Goal: Register for event/course

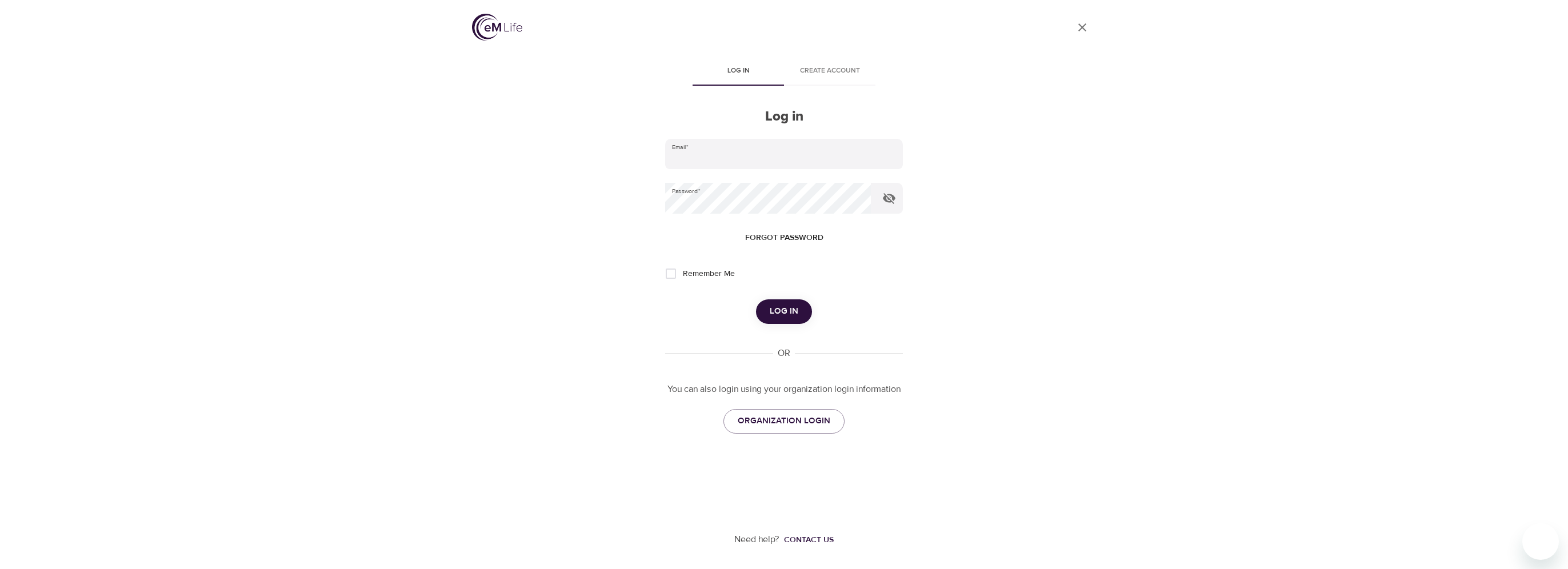
type input "[PERSON_NAME][EMAIL_ADDRESS][DOMAIN_NAME]"
click at [773, 304] on span "Log in" at bounding box center [784, 311] width 28 height 15
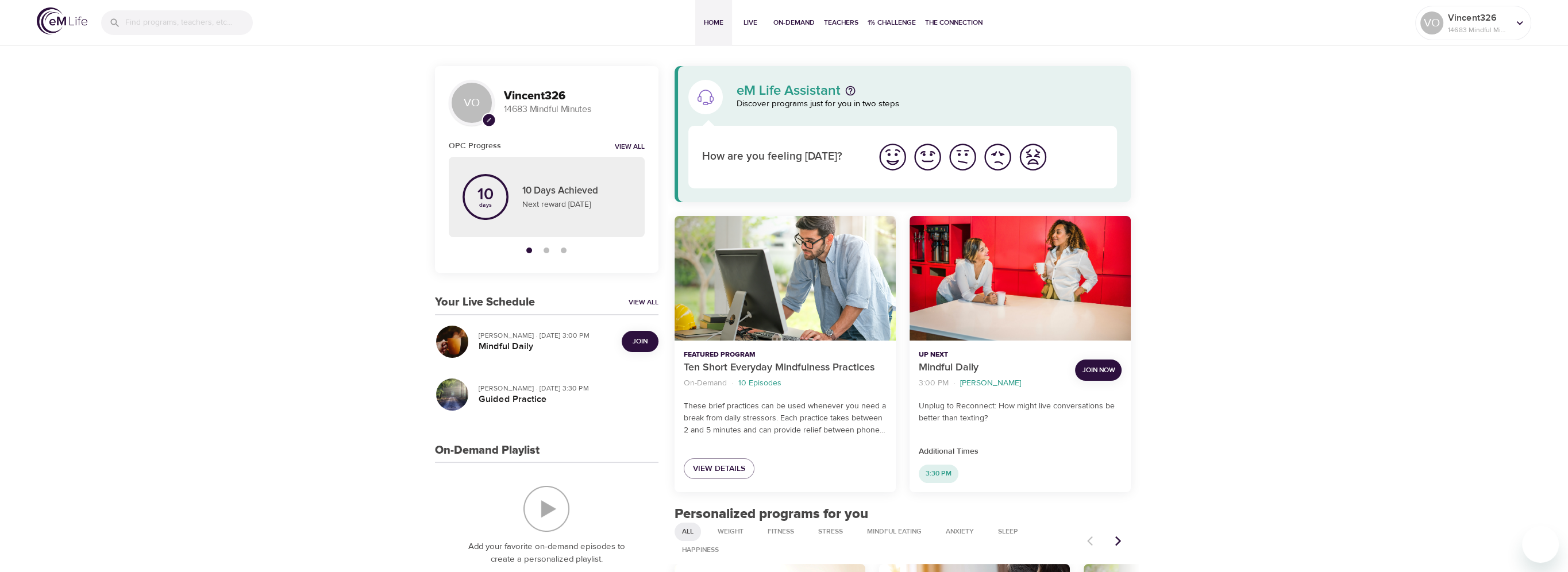
click at [655, 335] on button "Join" at bounding box center [640, 341] width 37 height 21
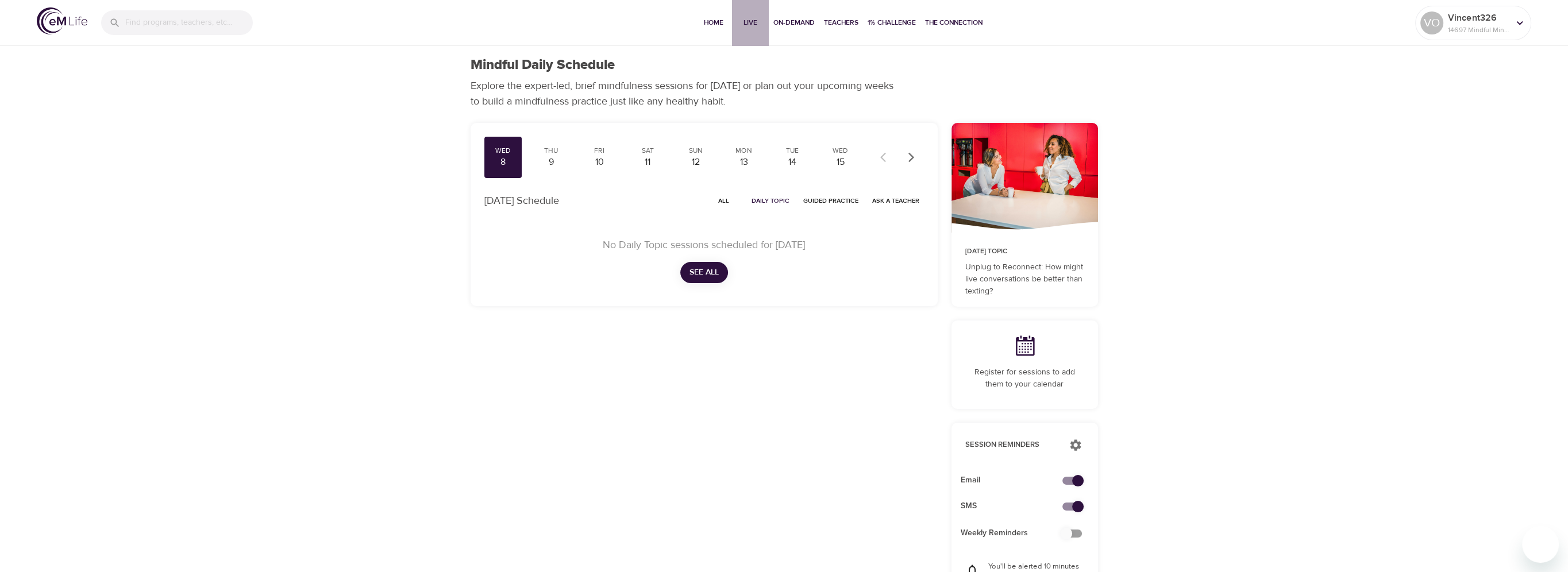
click at [749, 24] on span "Live" at bounding box center [750, 23] width 28 height 12
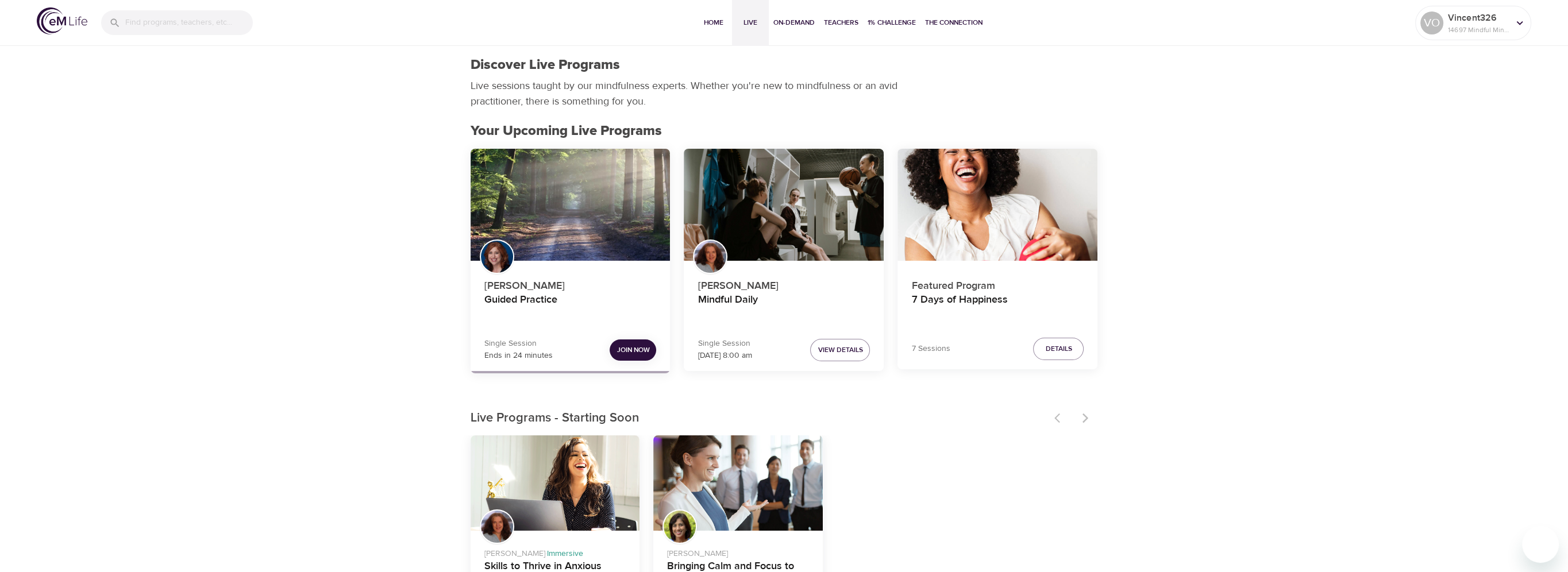
click at [635, 348] on span "Join Now" at bounding box center [633, 350] width 33 height 12
click at [619, 345] on span "Join Now" at bounding box center [633, 350] width 33 height 12
click at [1518, 19] on icon at bounding box center [1519, 23] width 12 height 12
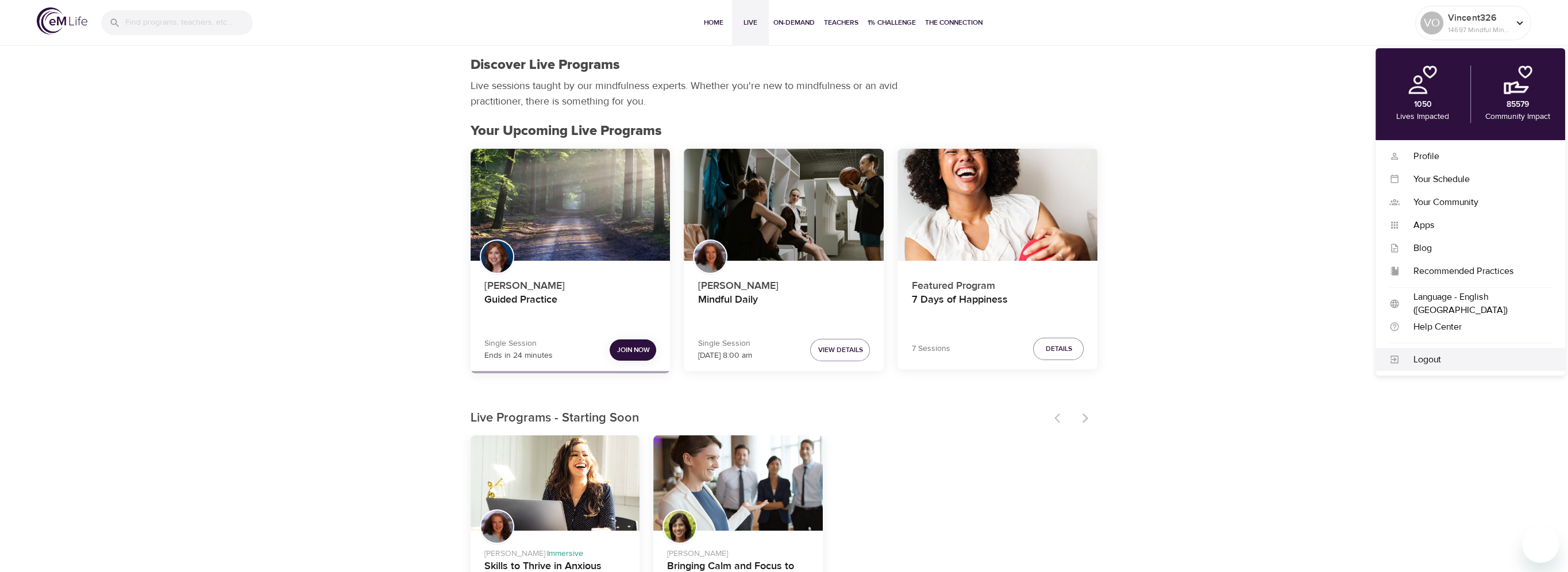
click at [1441, 363] on div "Logout" at bounding box center [1475, 360] width 152 height 13
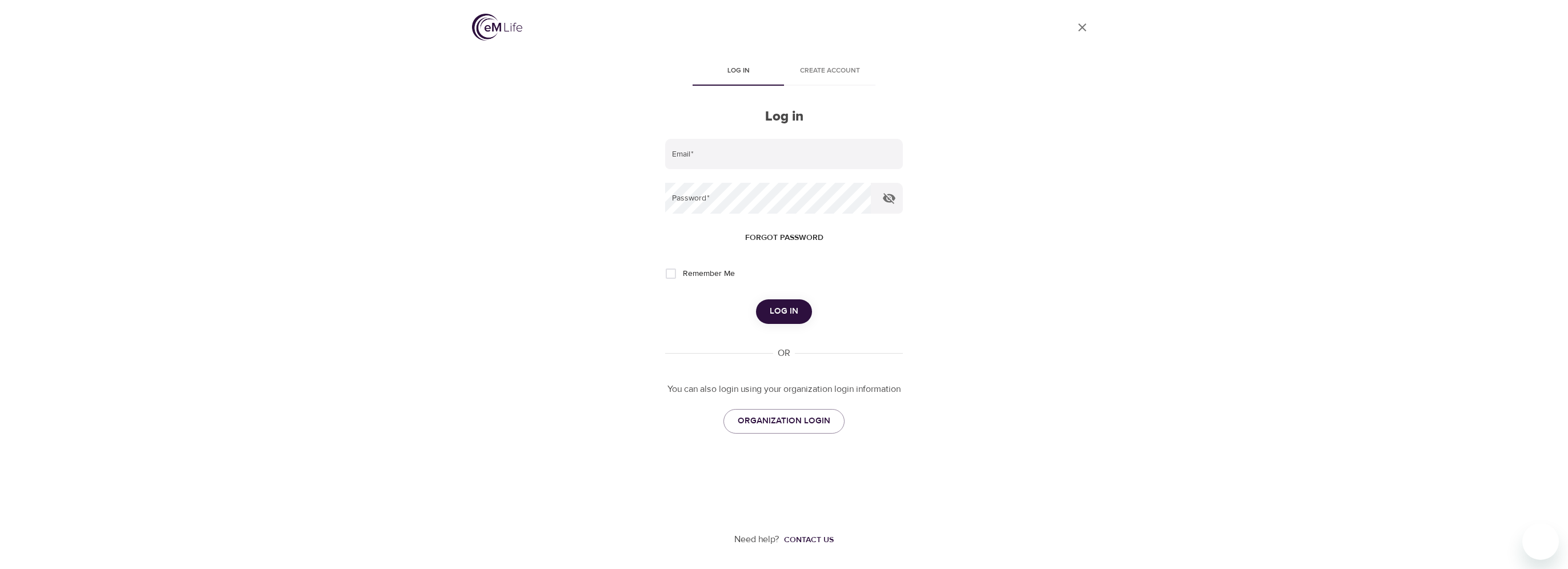
type input "[PERSON_NAME][EMAIL_ADDRESS][DOMAIN_NAME]"
click at [787, 320] on button "Log in" at bounding box center [784, 311] width 56 height 24
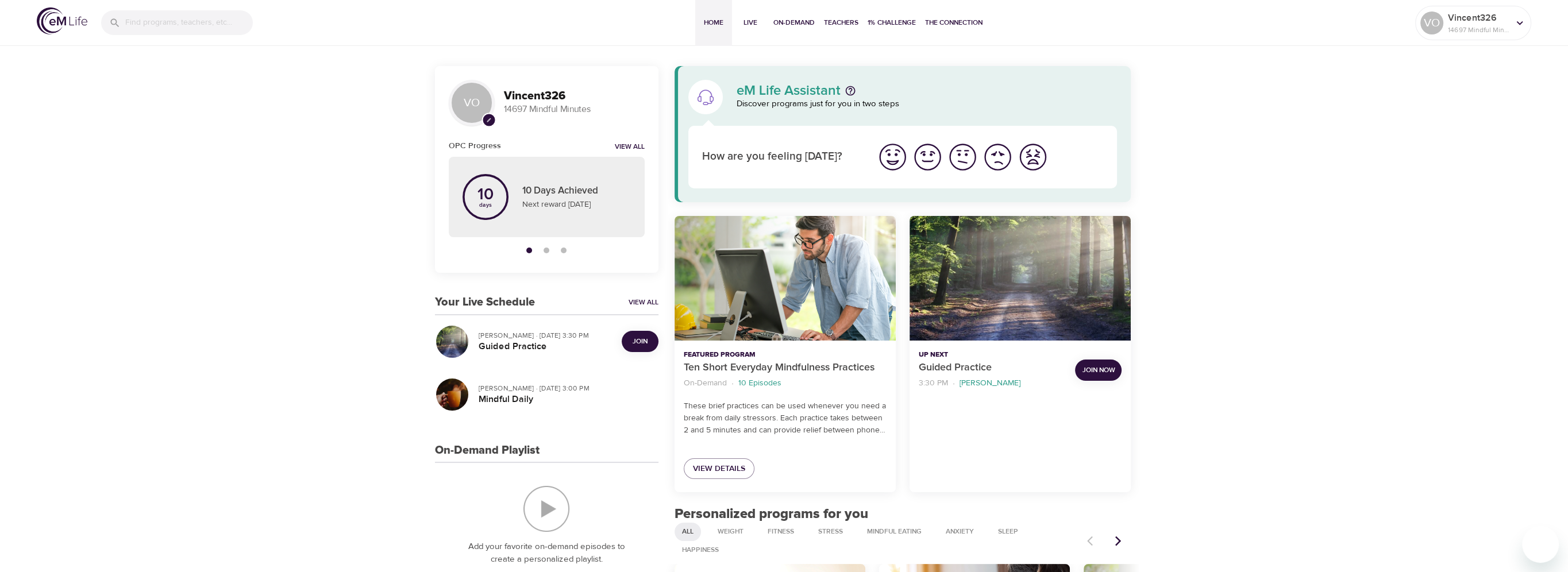
click at [637, 336] on span "Join" at bounding box center [640, 341] width 15 height 12
